Goal: Find specific page/section: Find specific page/section

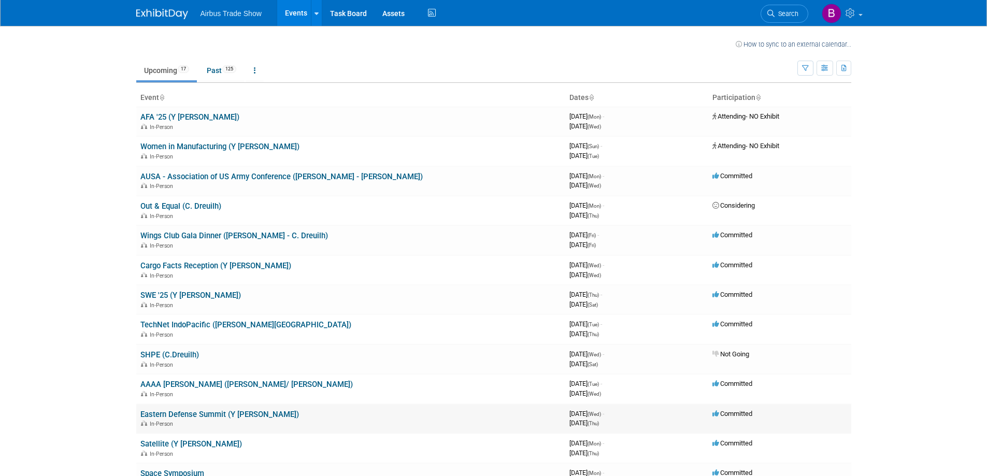
click at [206, 416] on link "Eastern Defense Summit (Y [PERSON_NAME])" at bounding box center [219, 414] width 159 height 9
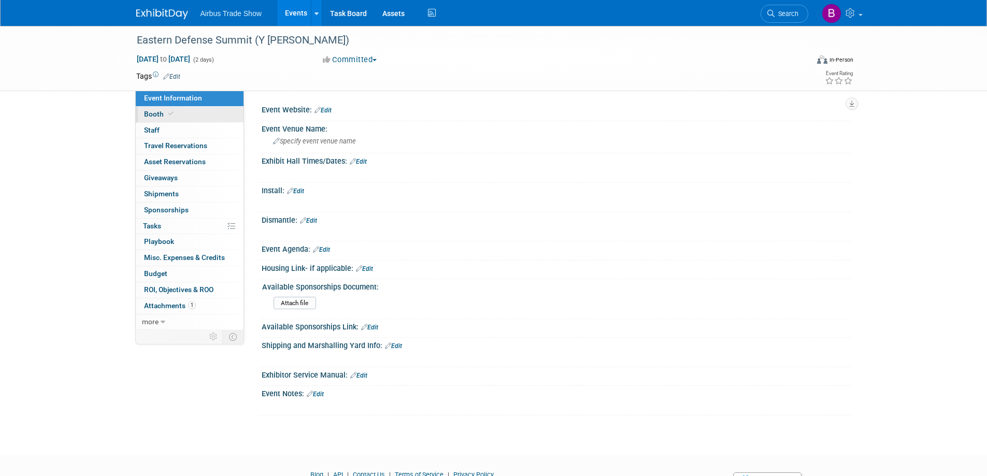
click at [185, 111] on link "Booth" at bounding box center [190, 115] width 108 height 16
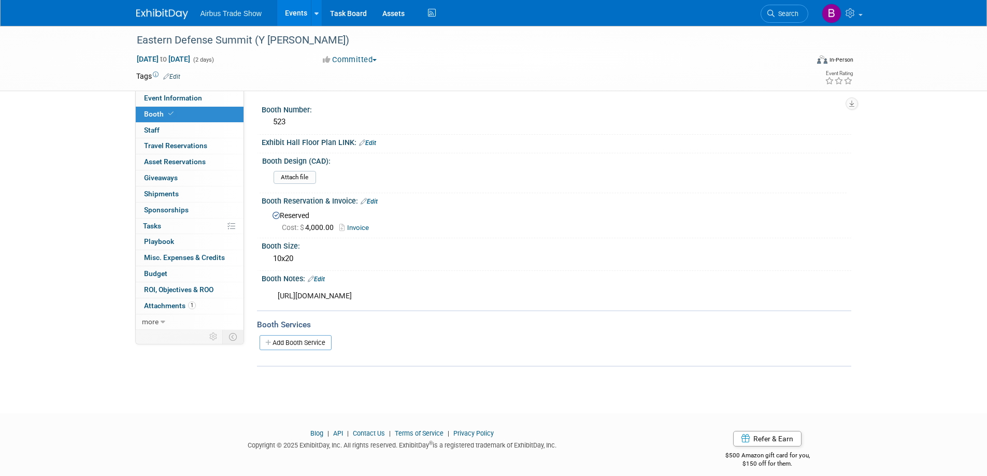
drag, startPoint x: 278, startPoint y: 297, endPoint x: 472, endPoint y: 295, distance: 193.9
click at [472, 295] on div "[URL][DOMAIN_NAME]" at bounding box center [504, 296] width 467 height 21
copy div "[URL][DOMAIN_NAME]"
